Goal: Task Accomplishment & Management: Manage account settings

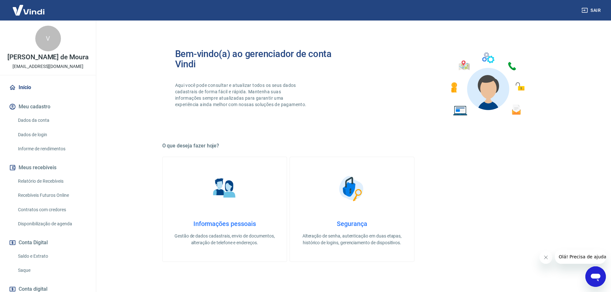
click at [35, 277] on link "Saque" at bounding box center [51, 270] width 73 height 13
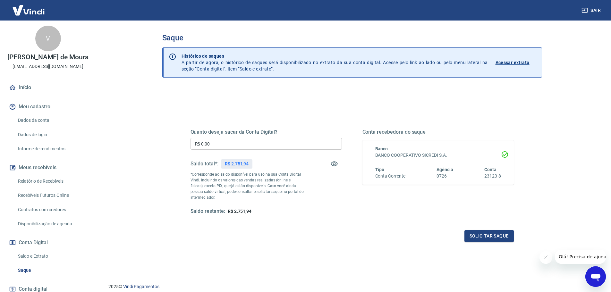
click at [267, 140] on input "R$ 0,00" at bounding box center [266, 144] width 151 height 12
click at [281, 144] on input "R$ 0,00" at bounding box center [266, 144] width 151 height 12
type input "R$ 2.751,94"
click at [503, 236] on button "Solicitar saque" at bounding box center [488, 236] width 49 height 12
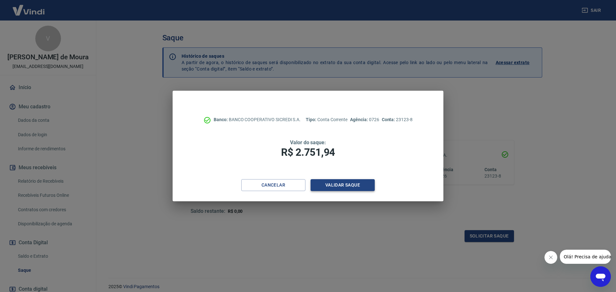
click at [341, 185] on button "Validar saque" at bounding box center [342, 185] width 64 height 12
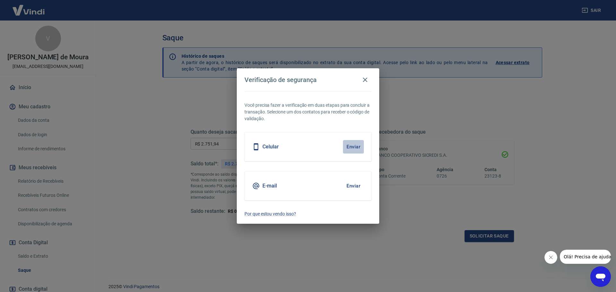
click at [353, 147] on button "Enviar" at bounding box center [353, 146] width 21 height 13
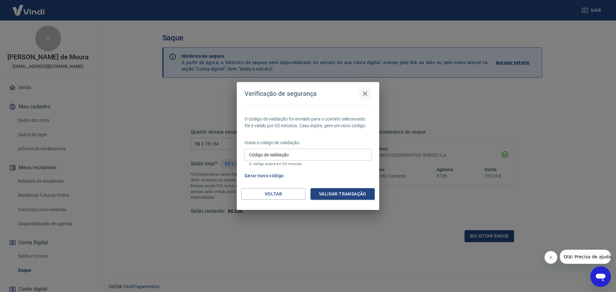
drag, startPoint x: 364, startPoint y: 95, endPoint x: 365, endPoint y: 91, distance: 4.4
click at [364, 95] on icon "button" at bounding box center [365, 94] width 8 height 8
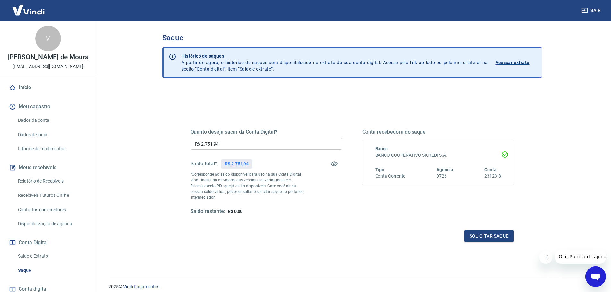
click at [148, 121] on div "Saque Histórico de saques A partir de agora, o histórico de saques será disponi…" at bounding box center [352, 146] width 411 height 250
click at [596, 12] on button "Sair" at bounding box center [591, 10] width 23 height 12
